Goal: Use online tool/utility: Utilize a website feature to perform a specific function

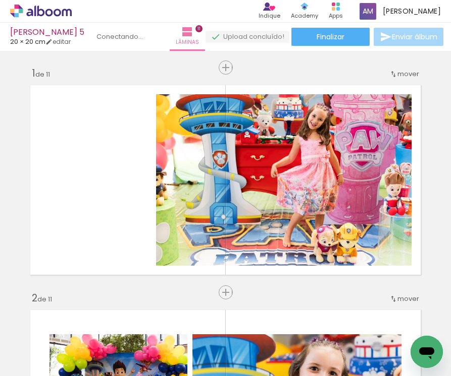
scroll to position [2642, 0]
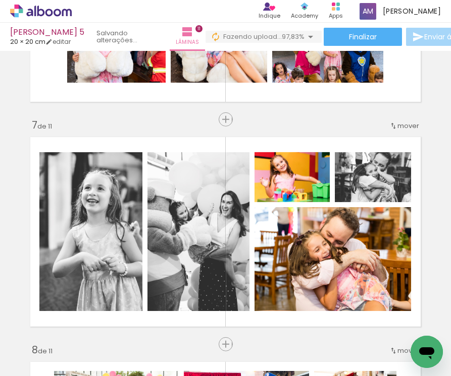
scroll to position [1300, 0]
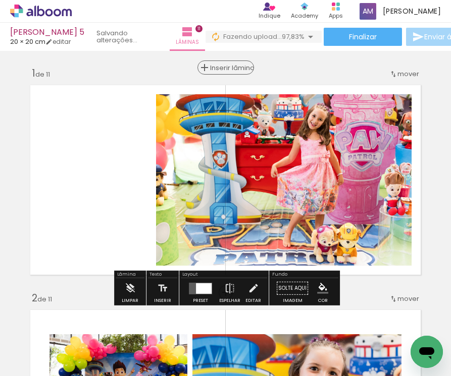
click at [225, 66] on span "Inserir lâmina" at bounding box center [229, 68] width 39 height 7
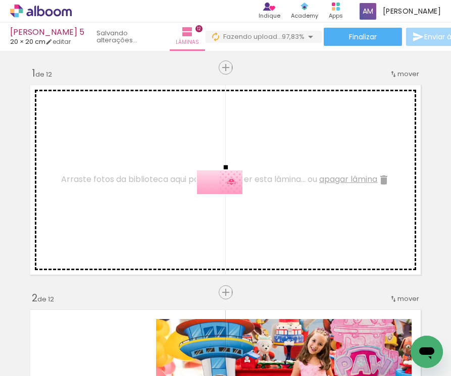
drag, startPoint x: 323, startPoint y: 343, endPoint x: 228, endPoint y: 197, distance: 174.0
click at [228, 197] on quentale-workspace at bounding box center [225, 188] width 451 height 376
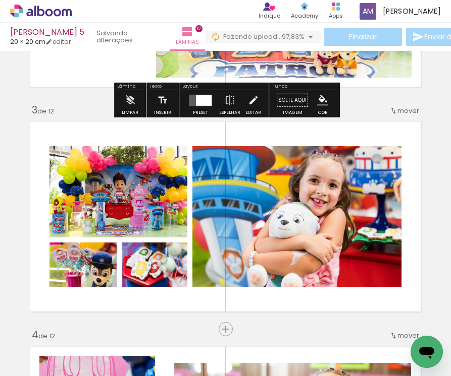
scroll to position [413, 0]
